Goal: Find contact information: Find contact information

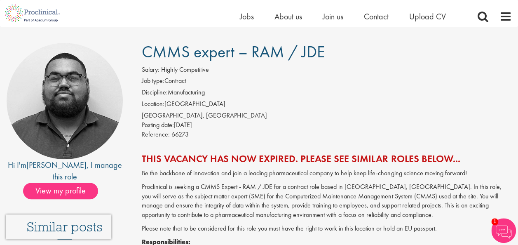
scroll to position [51, 0]
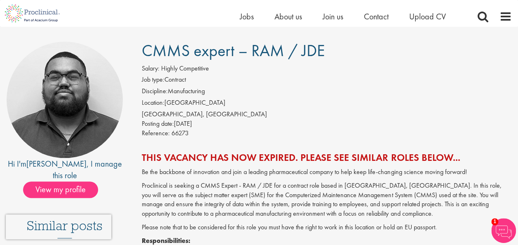
drag, startPoint x: 231, startPoint y: 106, endPoint x: 234, endPoint y: 96, distance: 11.1
click at [234, 96] on ol "Job type: Contract Discipline: Manufacturing Location: [GEOGRAPHIC_DATA]" at bounding box center [327, 92] width 370 height 35
click at [251, 83] on li "Job type: Contract" at bounding box center [327, 81] width 370 height 12
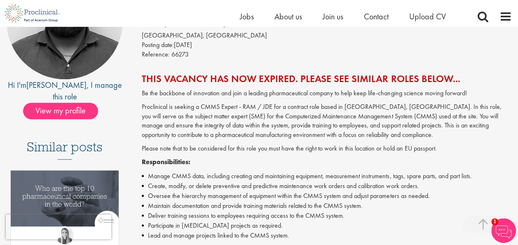
scroll to position [130, 0]
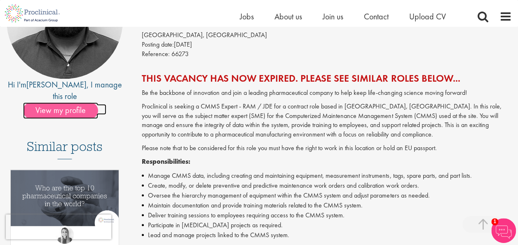
click at [81, 102] on span "View my profile" at bounding box center [60, 110] width 75 height 16
click at [82, 102] on span "View my profile" at bounding box center [60, 110] width 75 height 16
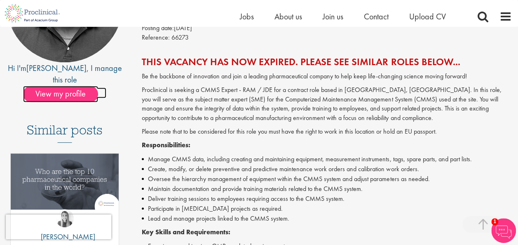
scroll to position [147, 0]
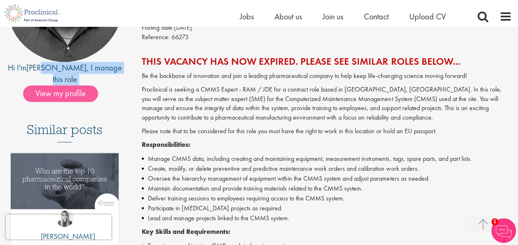
drag, startPoint x: 49, startPoint y: 73, endPoint x: 47, endPoint y: 82, distance: 9.6
click at [47, 82] on div "Hi I'm [PERSON_NAME] , I manage this role View my profile" at bounding box center [64, 24] width 117 height 156
click at [47, 85] on span "View my profile" at bounding box center [60, 93] width 75 height 16
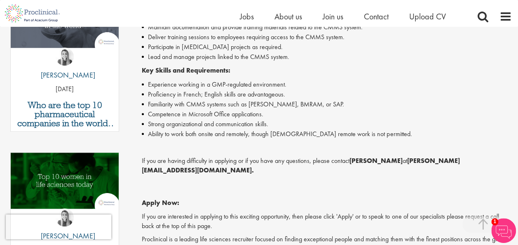
scroll to position [305, 0]
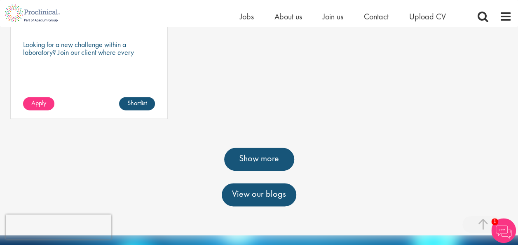
scroll to position [570, 0]
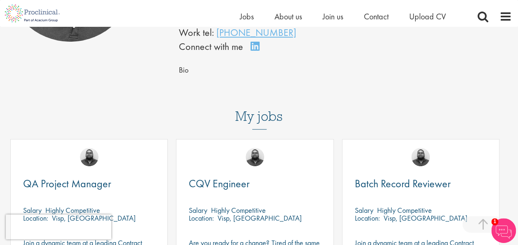
scroll to position [167, 0]
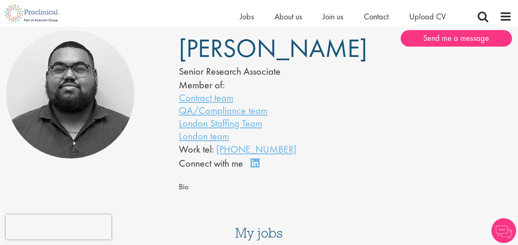
scroll to position [63, 0]
click at [275, 103] on li "Contract team" at bounding box center [250, 97] width 142 height 13
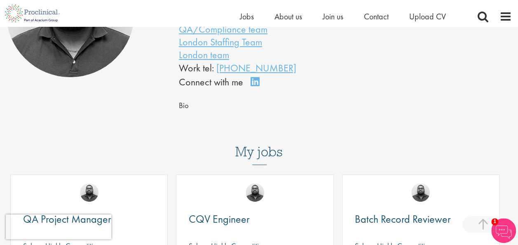
scroll to position [141, 0]
